Goal: Find contact information: Find contact information

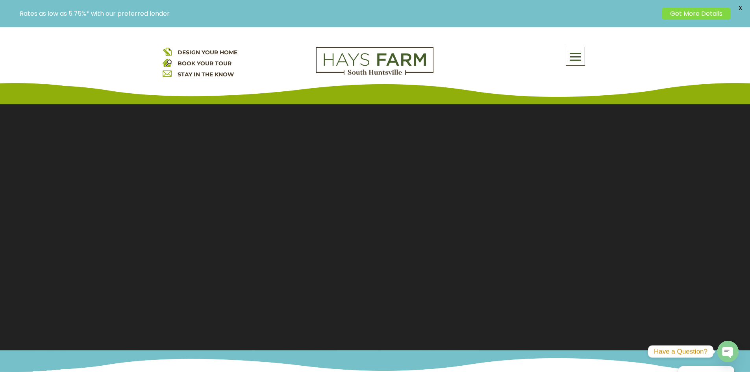
click at [574, 48] on div "DESIGN YOUR HOME BOOK YOUR TOUR STAY IN THE KNOW About Us Quick Move-in Homes A…" at bounding box center [375, 65] width 750 height 79
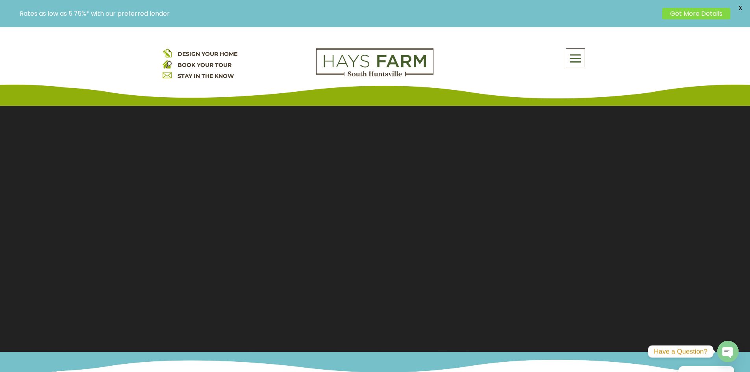
click at [574, 57] on span at bounding box center [575, 59] width 19 height 18
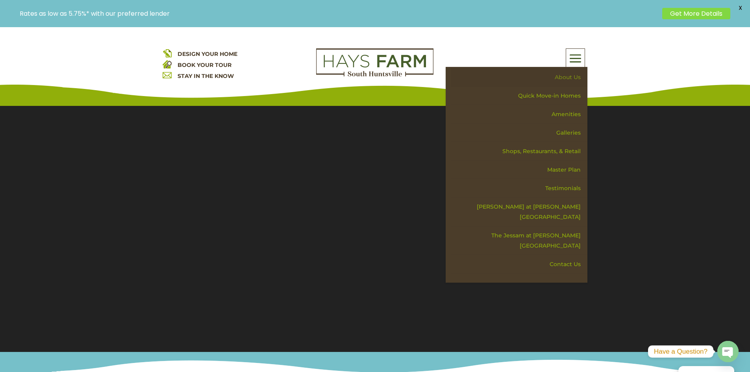
click at [569, 75] on link "About Us" at bounding box center [519, 77] width 136 height 19
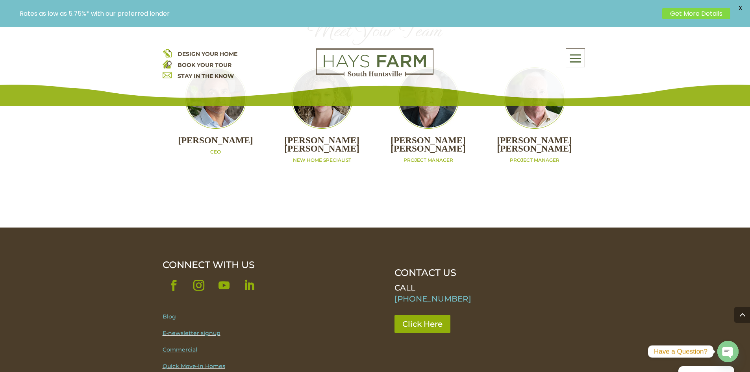
scroll to position [906, 0]
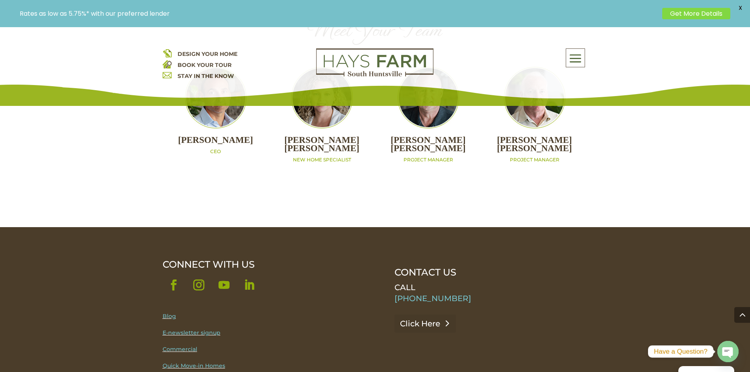
click at [431, 315] on link "Click Here" at bounding box center [424, 324] width 61 height 18
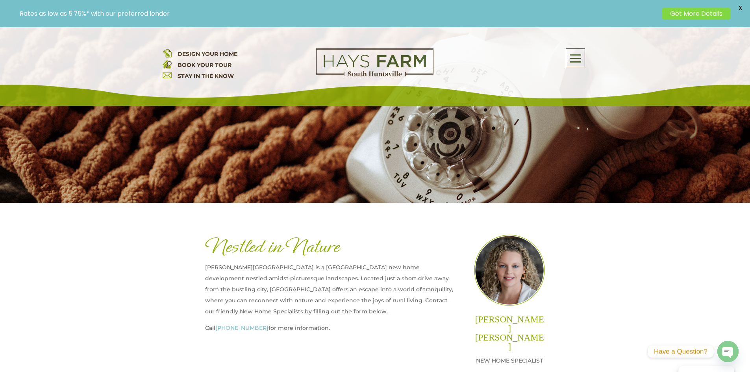
scroll to position [236, 0]
